Goal: Task Accomplishment & Management: Complete application form

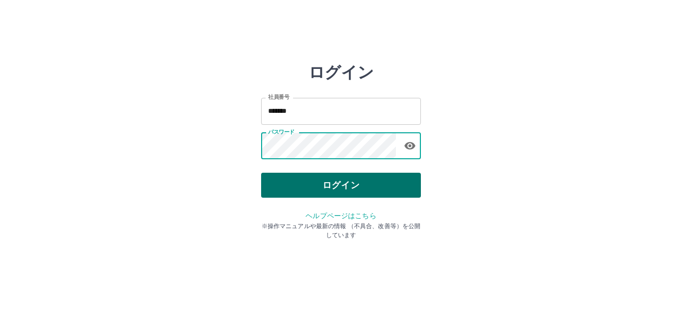
click at [337, 194] on button "ログイン" at bounding box center [341, 185] width 160 height 25
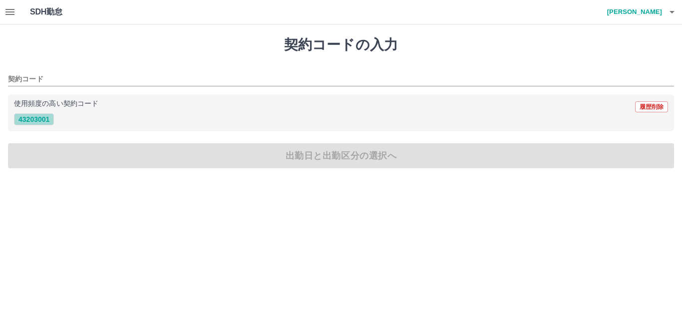
click at [29, 118] on button "43203001" at bounding box center [34, 119] width 40 height 12
type input "********"
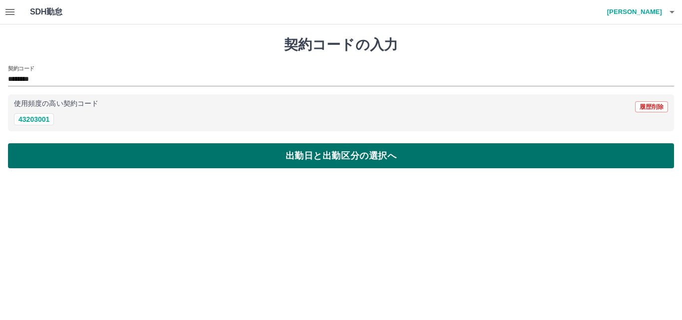
click at [376, 157] on button "出勤日と出勤区分の選択へ" at bounding box center [341, 155] width 666 height 25
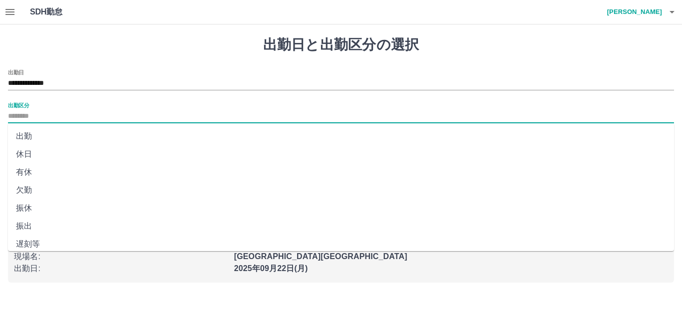
click at [22, 112] on input "出勤区分" at bounding box center [341, 116] width 666 height 12
click at [14, 139] on li "出勤" at bounding box center [341, 136] width 666 height 18
type input "**"
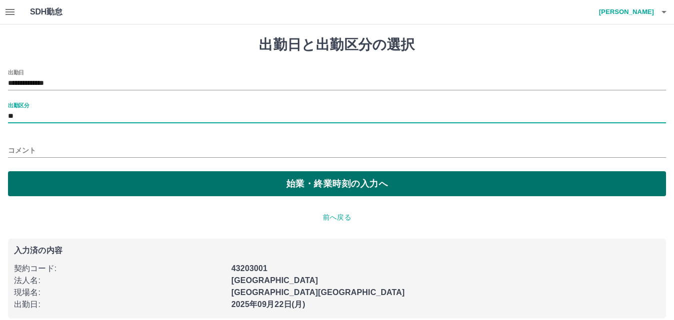
click at [321, 184] on button "始業・終業時刻の入力へ" at bounding box center [337, 183] width 658 height 25
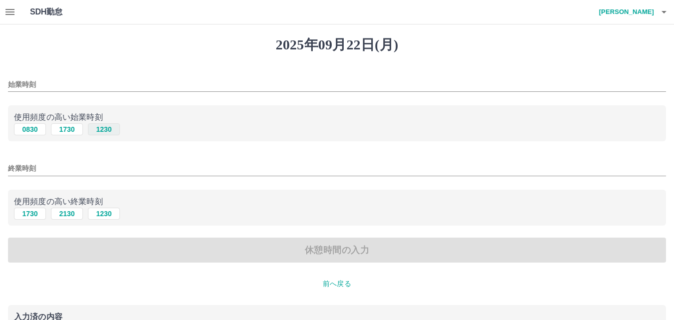
click at [102, 130] on button "1230" at bounding box center [104, 129] width 32 height 12
type input "****"
click at [63, 215] on button "2130" at bounding box center [67, 214] width 32 height 12
type input "****"
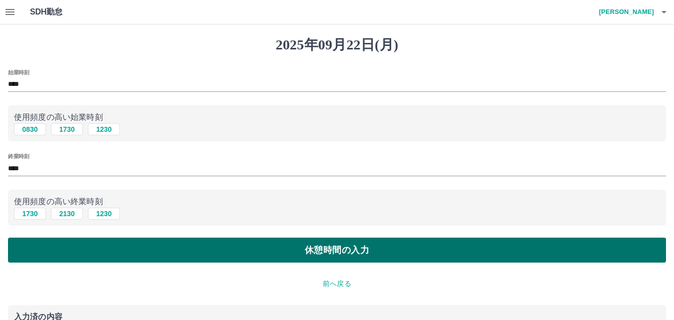
click at [370, 251] on button "休憩時間の入力" at bounding box center [337, 250] width 658 height 25
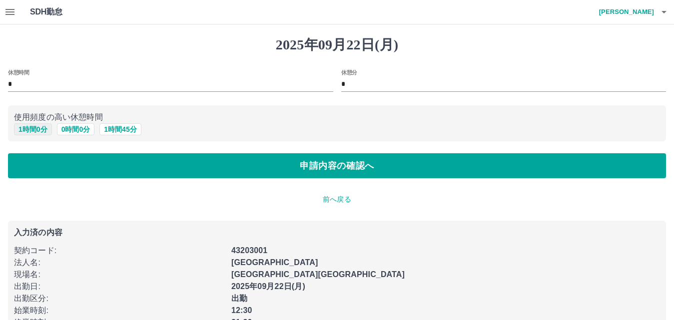
click at [39, 126] on button "1 時間 0 分" at bounding box center [33, 129] width 38 height 12
type input "*"
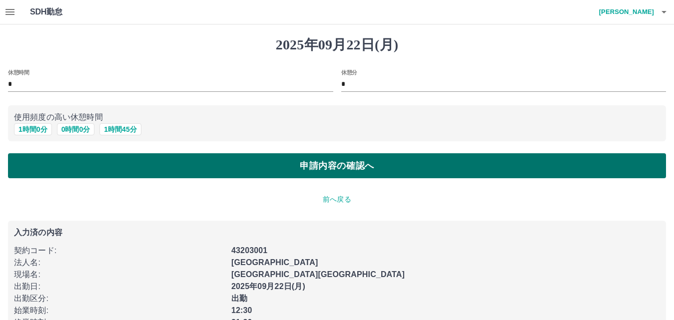
click at [216, 166] on button "申請内容の確認へ" at bounding box center [337, 165] width 658 height 25
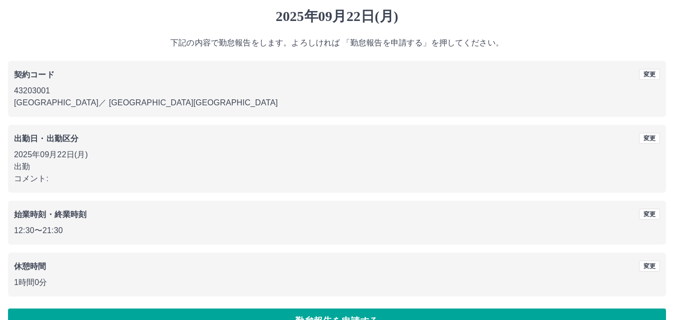
scroll to position [54, 0]
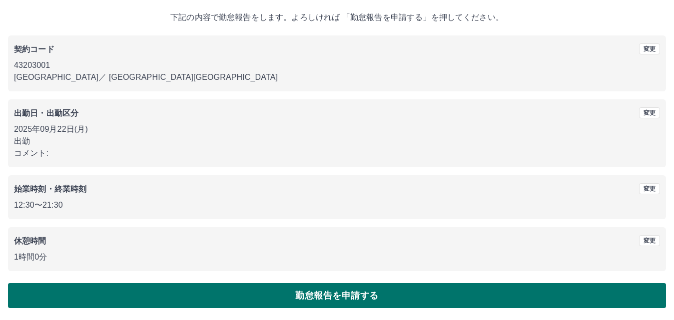
click at [318, 294] on button "勤怠報告を申請する" at bounding box center [337, 295] width 658 height 25
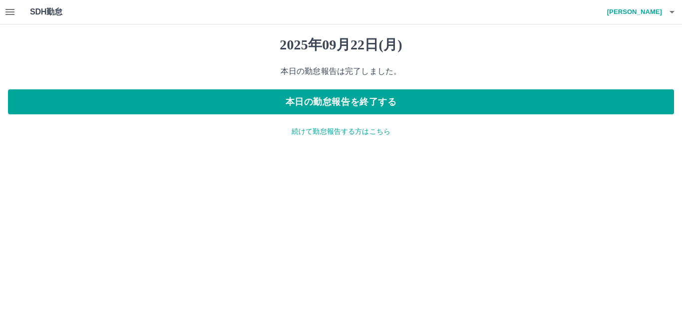
click at [8, 8] on icon "button" at bounding box center [10, 12] width 12 height 12
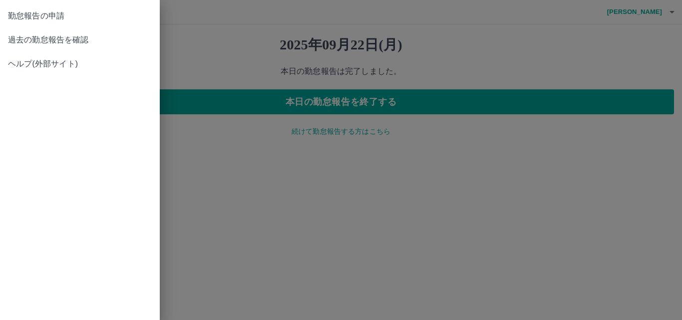
click at [80, 39] on span "過去の勤怠報告を確認" at bounding box center [80, 40] width 144 height 12
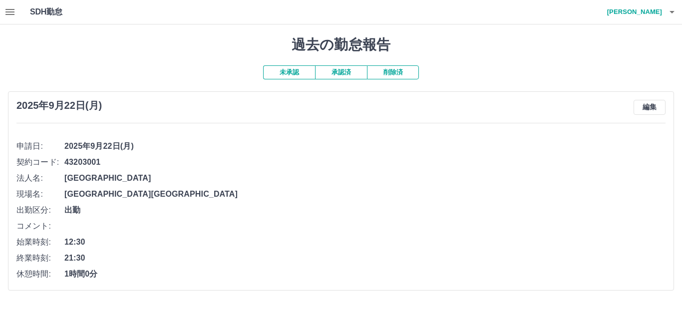
click at [335, 71] on button "承認済" at bounding box center [341, 72] width 52 height 14
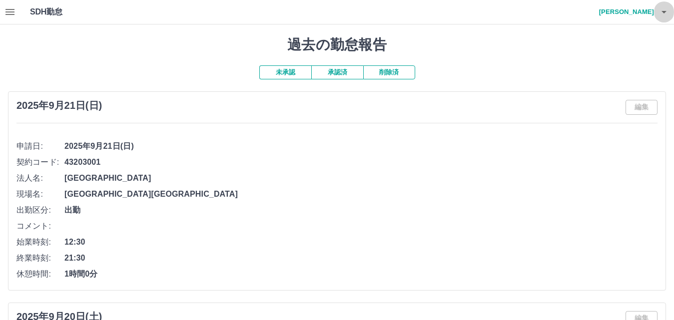
click at [657, 10] on button "button" at bounding box center [664, 12] width 20 height 24
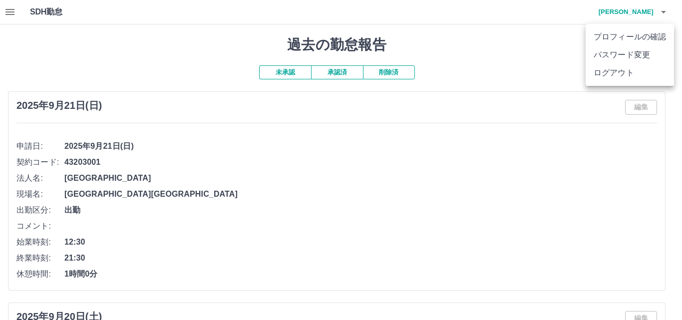
click at [623, 80] on li "ログアウト" at bounding box center [630, 73] width 88 height 18
